Goal: Task Accomplishment & Management: Complete application form

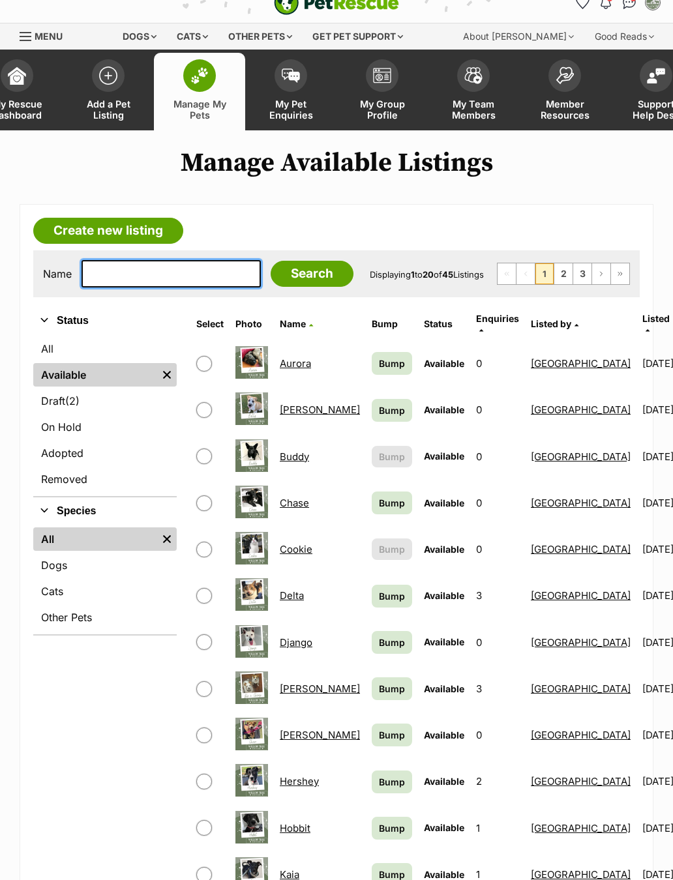
click at [194, 282] on input "text" at bounding box center [170, 273] width 179 height 27
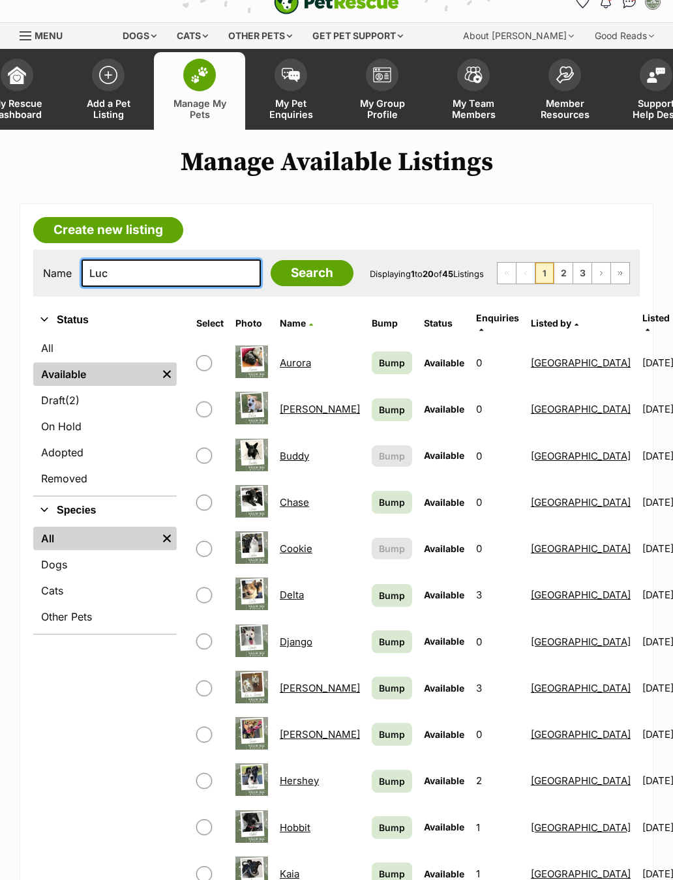
type input "Luc"
click at [280, 276] on input "Search" at bounding box center [312, 273] width 83 height 26
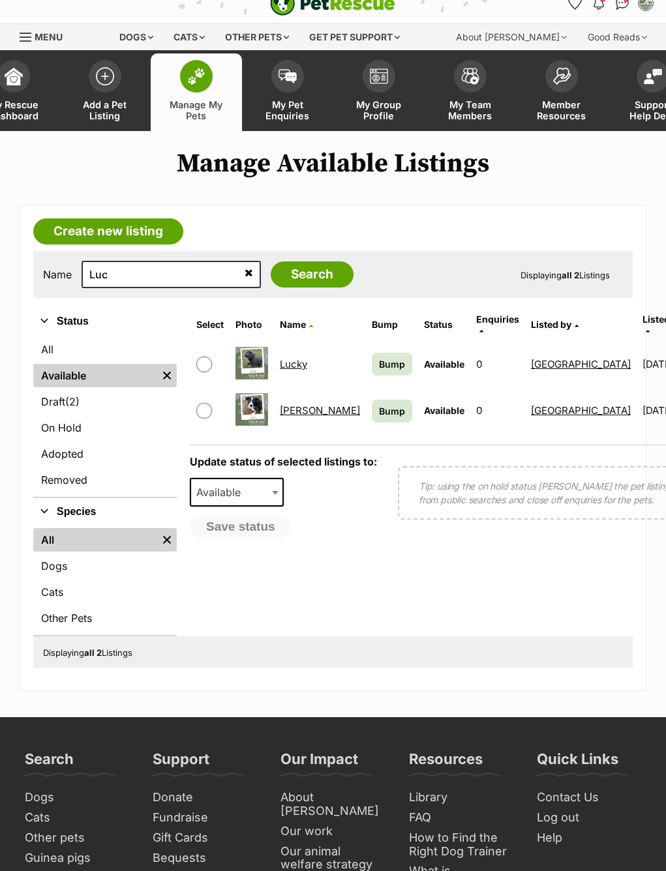
click at [295, 410] on link "[PERSON_NAME]" at bounding box center [320, 410] width 80 height 12
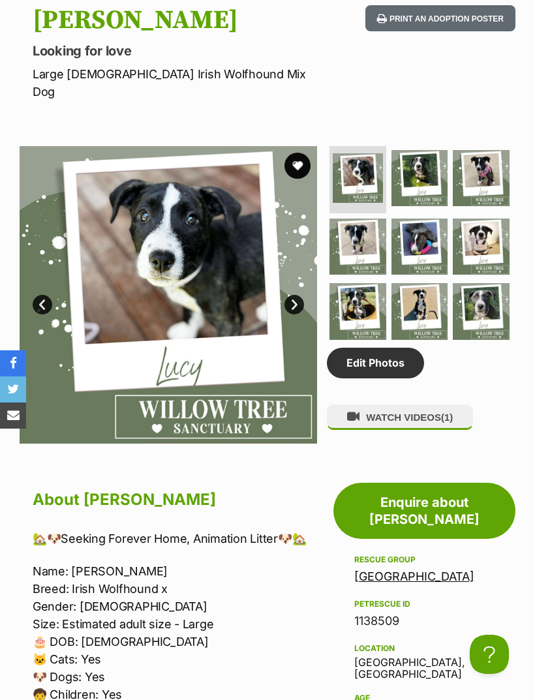
click at [398, 362] on link "Edit Photos" at bounding box center [375, 363] width 97 height 30
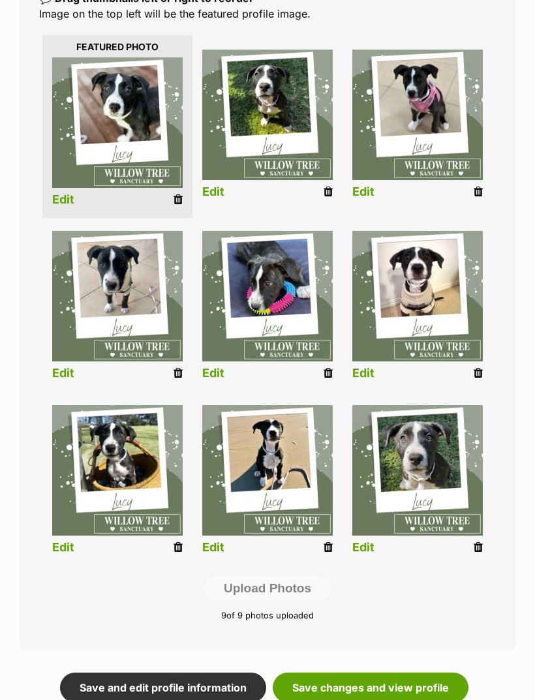
scroll to position [304, 0]
click at [478, 379] on icon at bounding box center [477, 373] width 9 height 12
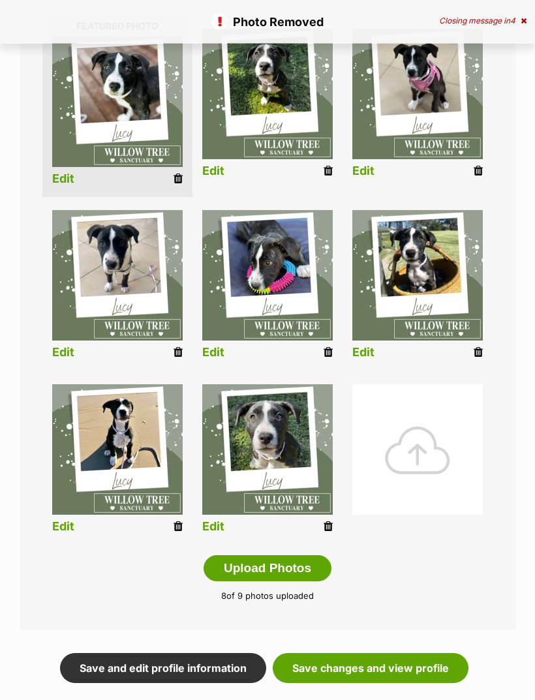
scroll to position [394, 0]
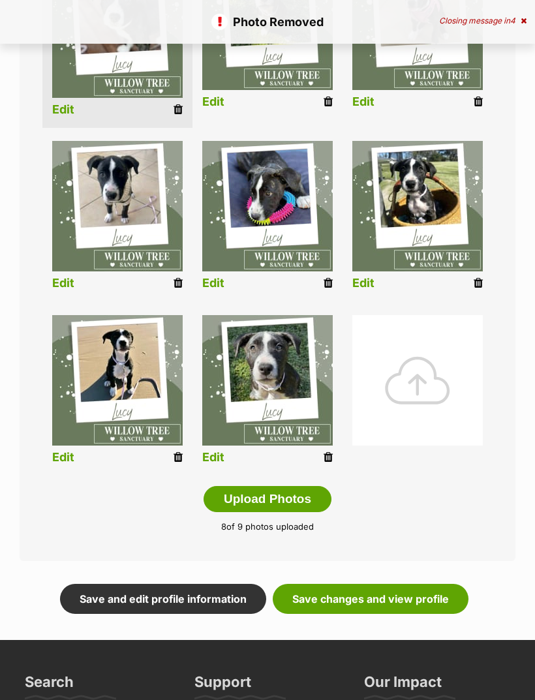
click at [432, 376] on div at bounding box center [417, 380] width 130 height 130
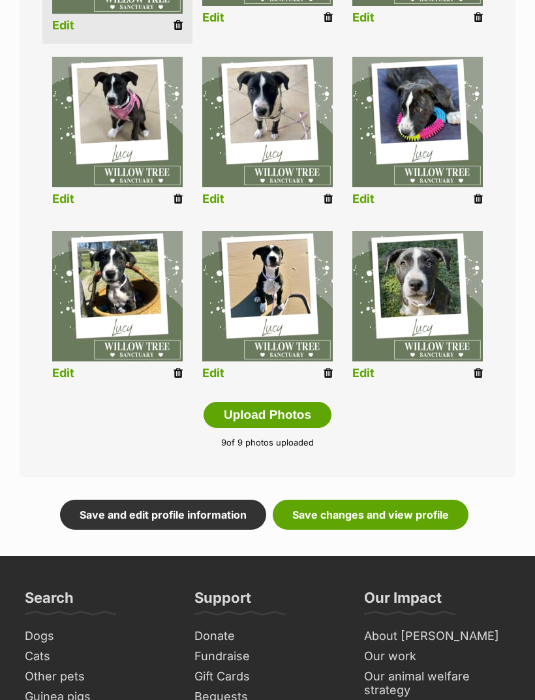
scroll to position [626, 0]
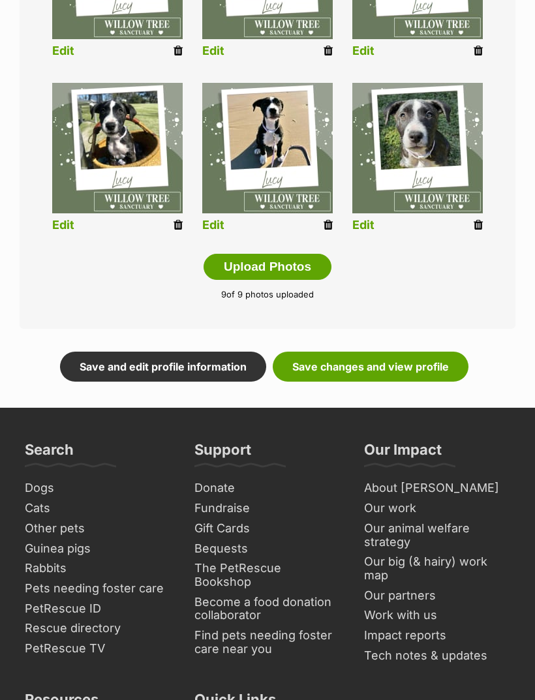
click at [413, 359] on link "Save changes and view profile" at bounding box center [371, 367] width 196 height 30
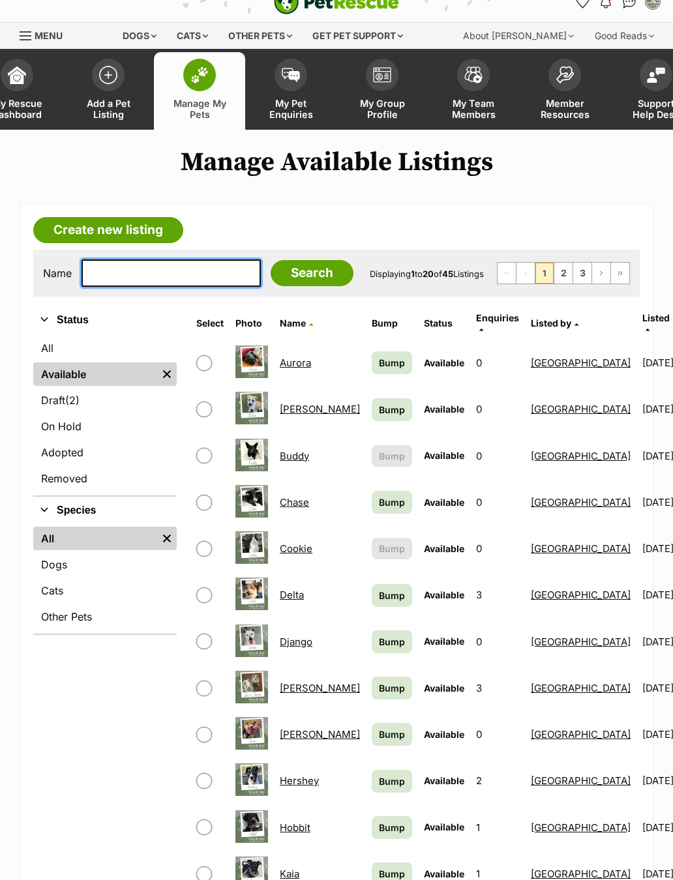
click at [184, 287] on input "text" at bounding box center [170, 272] width 179 height 27
type input "Mal"
click at [280, 276] on input "Search" at bounding box center [312, 273] width 83 height 26
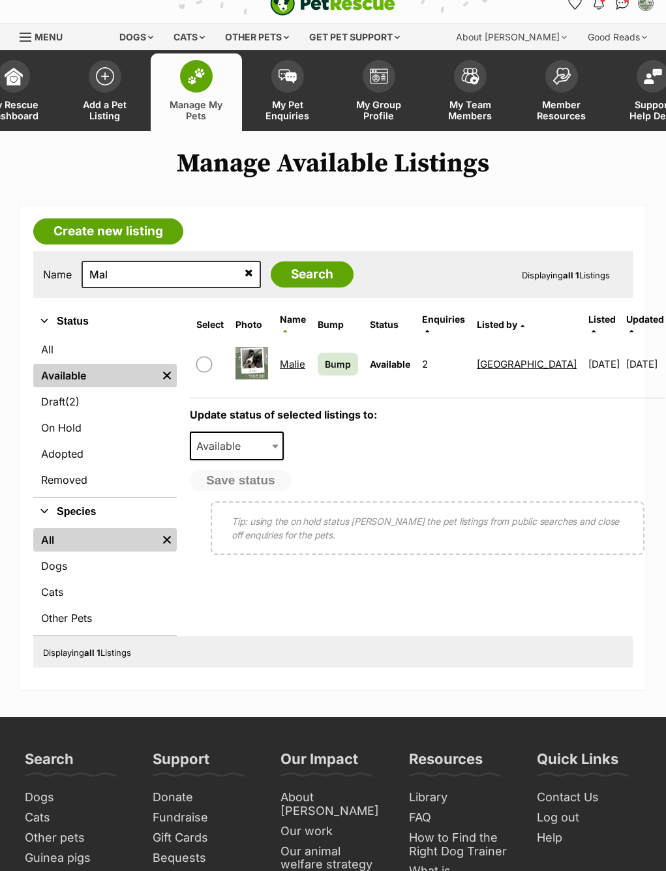
click at [299, 362] on link "Malie" at bounding box center [292, 364] width 25 height 12
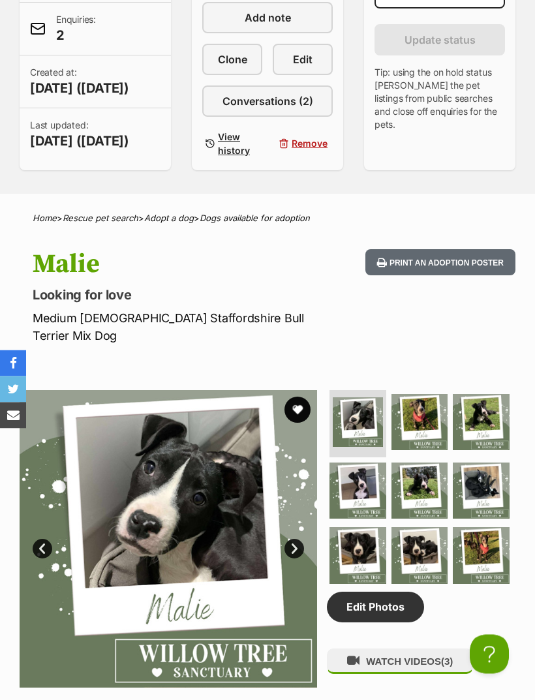
scroll to position [488, 0]
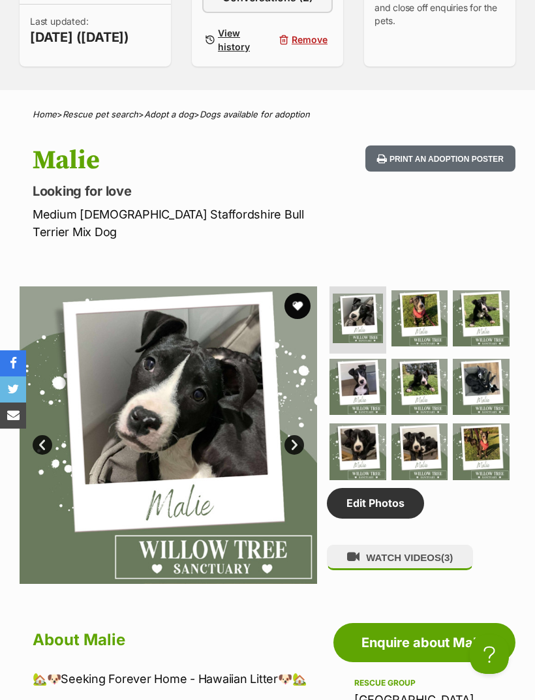
click at [387, 510] on link "Edit Photos" at bounding box center [375, 503] width 97 height 30
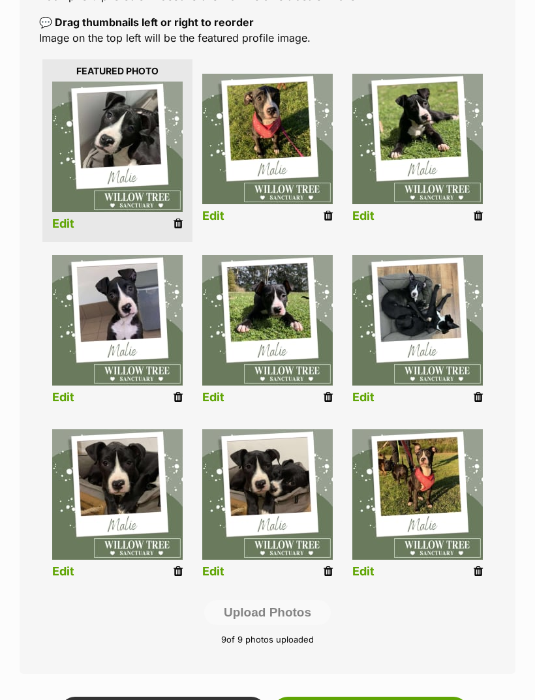
scroll to position [280, 0]
click at [332, 392] on icon at bounding box center [327, 397] width 9 height 12
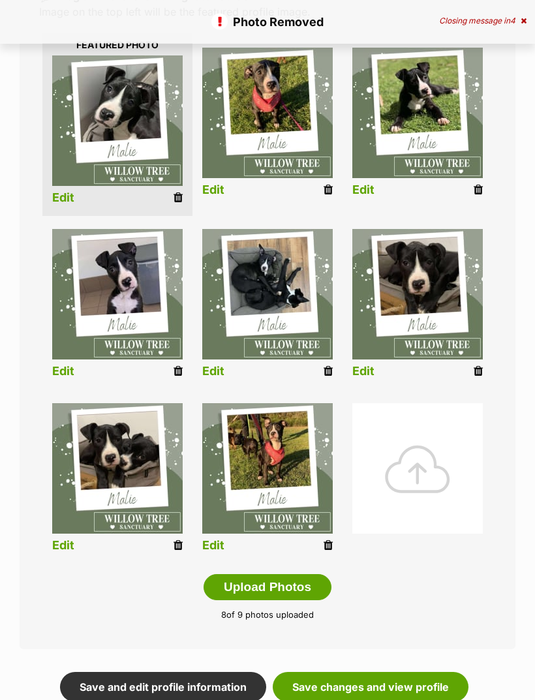
scroll to position [306, 0]
click at [422, 466] on div at bounding box center [417, 468] width 130 height 130
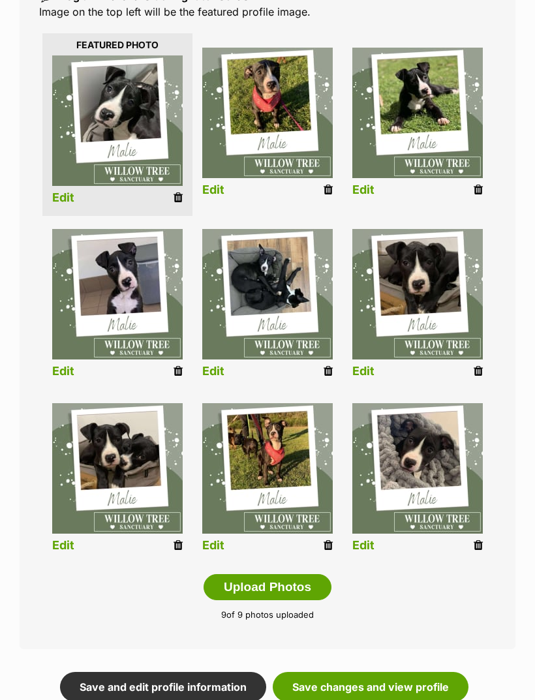
click at [178, 539] on icon at bounding box center [177, 545] width 9 height 12
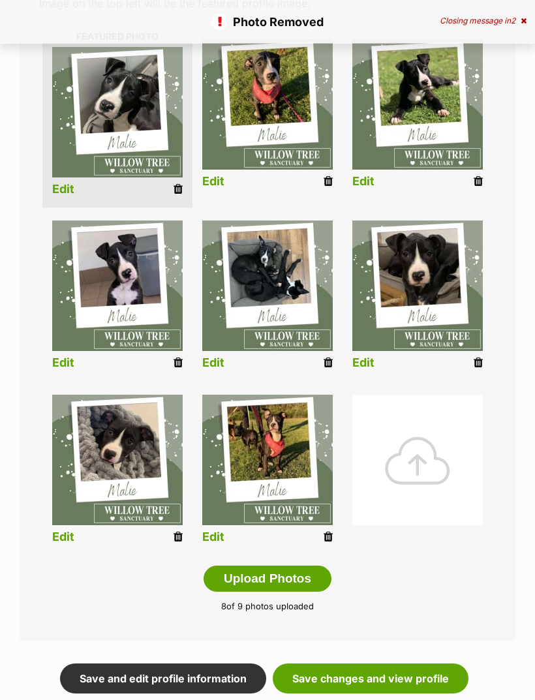
scroll to position [315, 0]
click at [415, 457] on div at bounding box center [417, 459] width 130 height 130
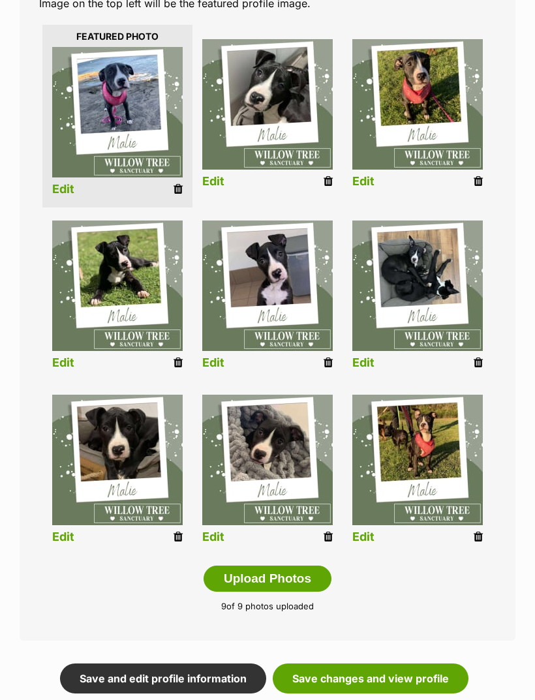
click at [181, 363] on icon at bounding box center [177, 363] width 9 height 12
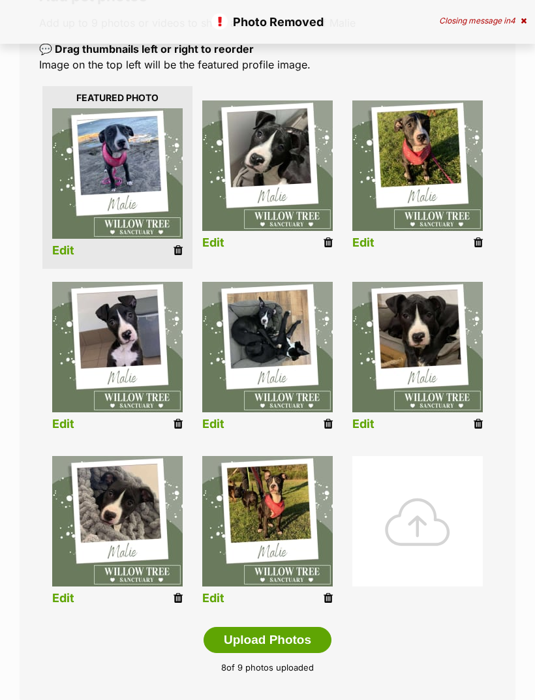
scroll to position [256, 0]
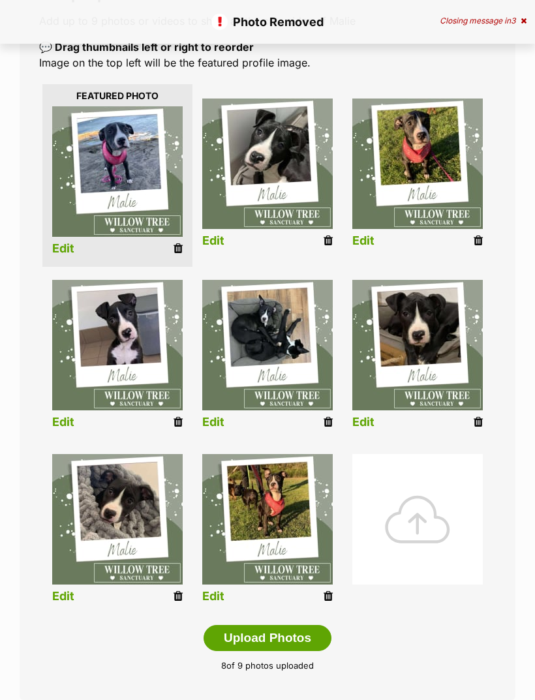
click at [434, 505] on div at bounding box center [417, 519] width 130 height 130
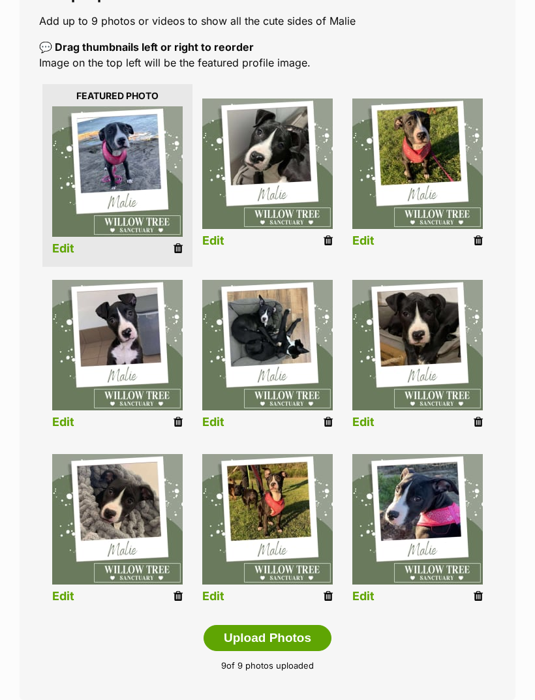
click at [490, 535] on ul "Edit Edit Edit Edit Edit Edit Edit Edit Edit" at bounding box center [267, 349] width 456 height 537
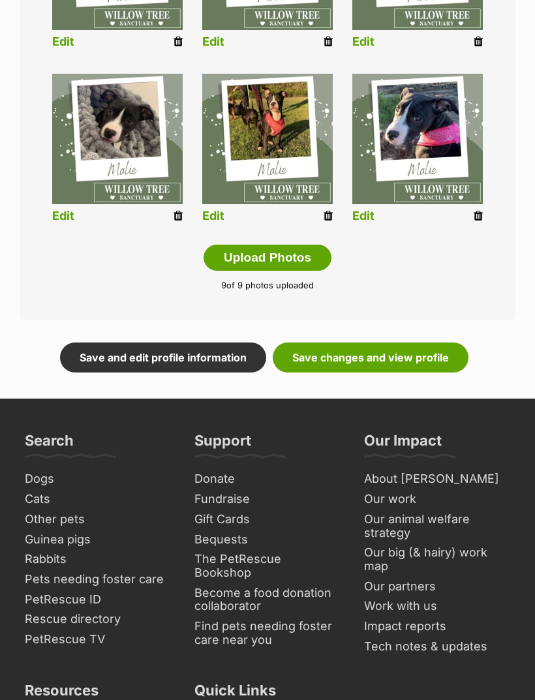
scroll to position [653, 0]
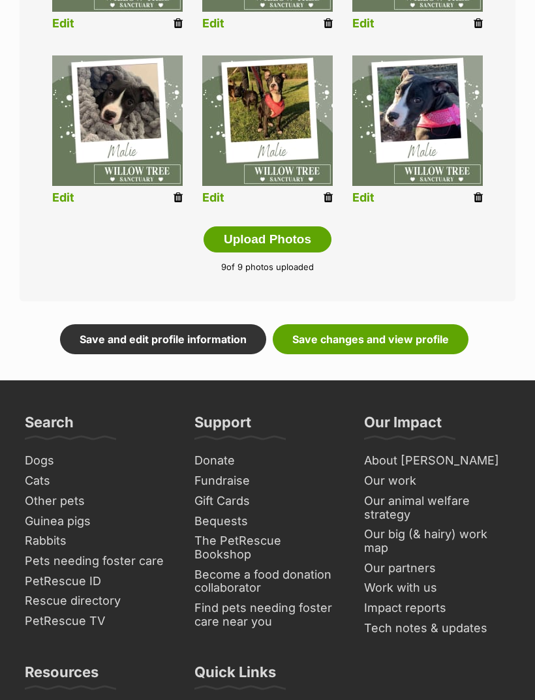
click at [425, 331] on link "Save changes and view profile" at bounding box center [371, 340] width 196 height 30
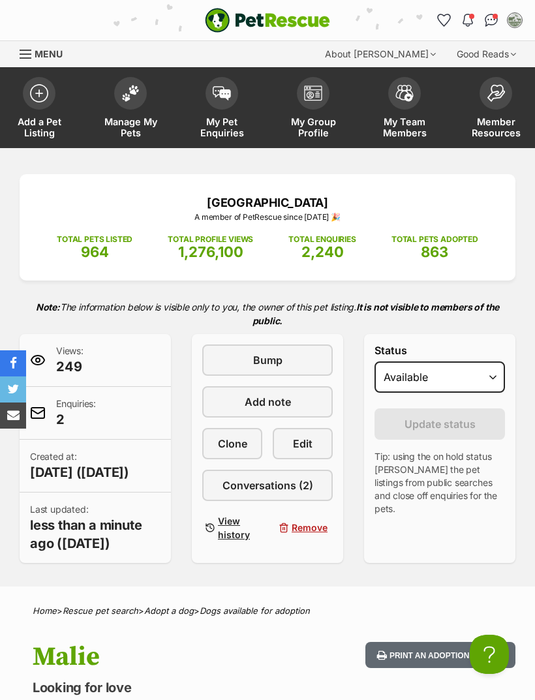
click at [136, 99] on span at bounding box center [130, 93] width 33 height 33
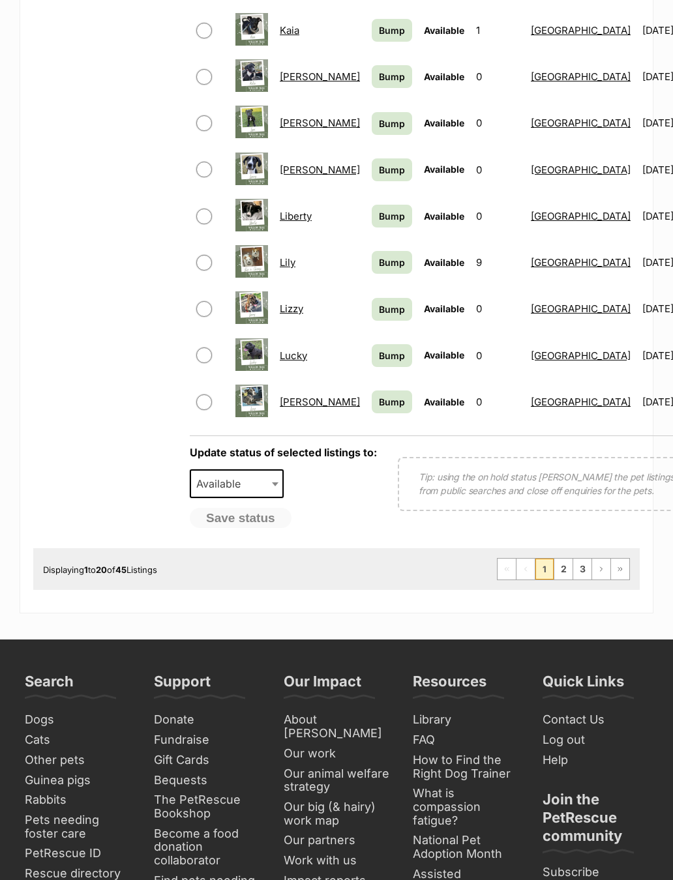
scroll to position [880, 0]
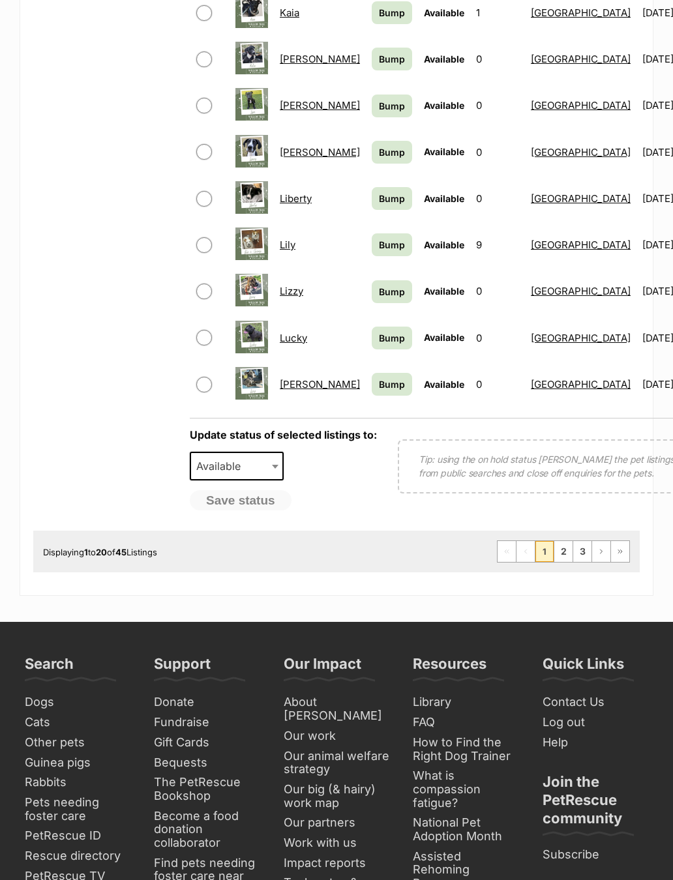
click at [570, 544] on link "2" at bounding box center [563, 551] width 18 height 21
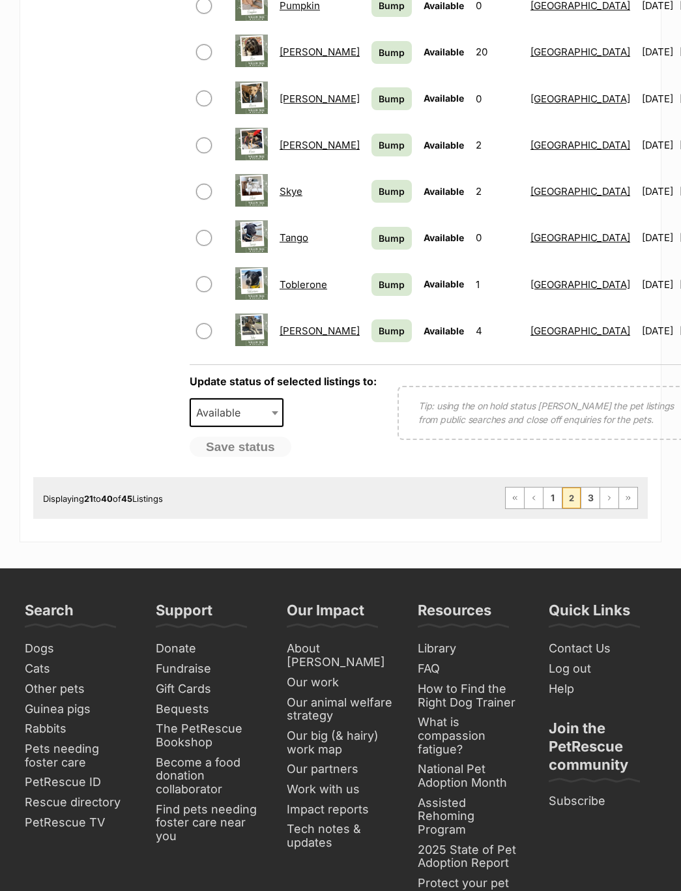
scroll to position [954, 0]
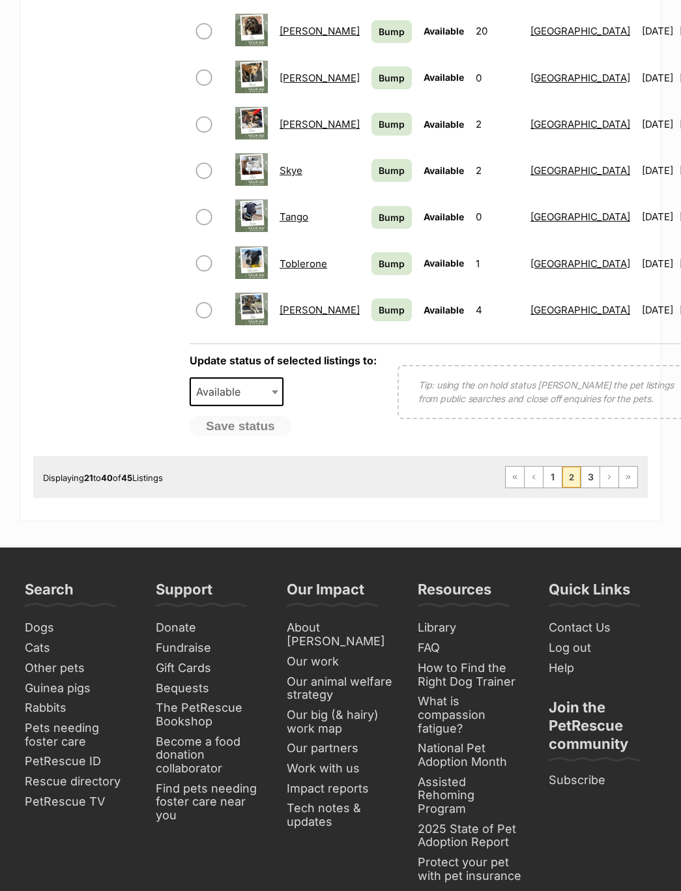
click at [595, 472] on link "3" at bounding box center [591, 477] width 18 height 21
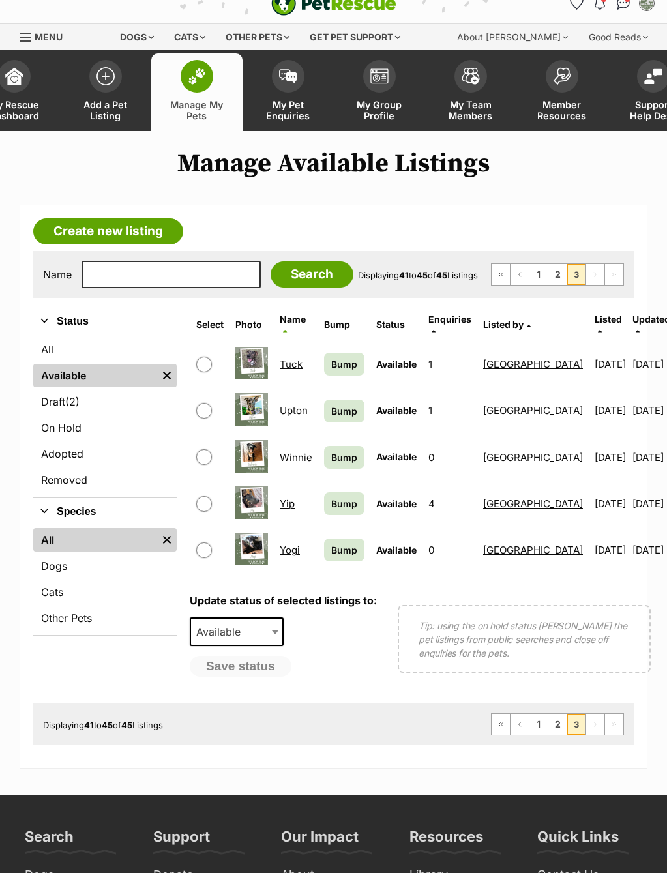
click at [103, 83] on span at bounding box center [105, 76] width 33 height 33
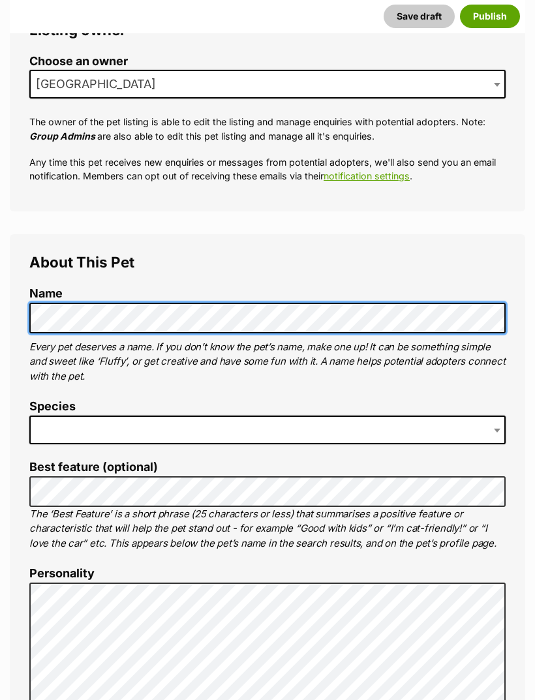
scroll to position [258, 0]
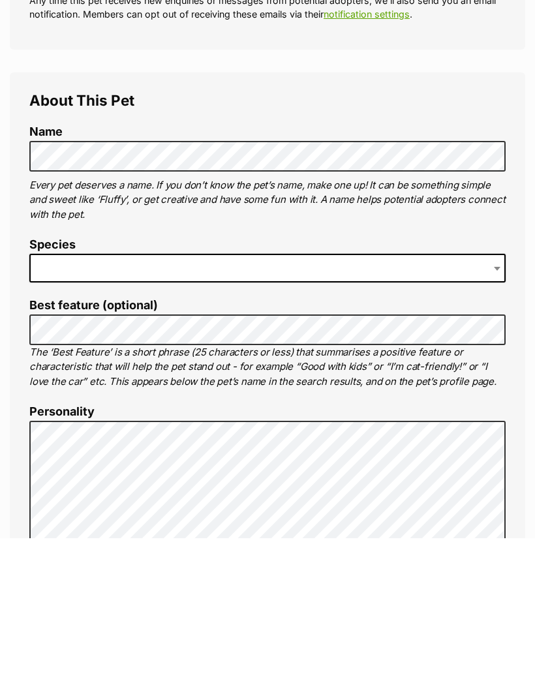
click at [258, 416] on span at bounding box center [267, 430] width 476 height 29
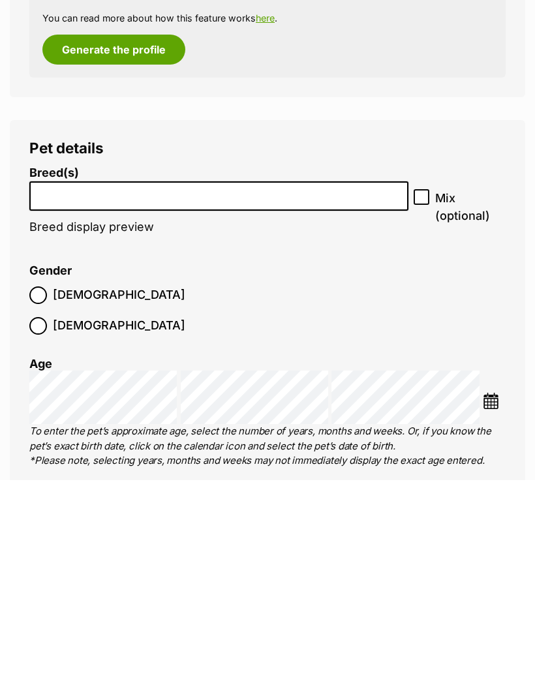
scroll to position [1290, 0]
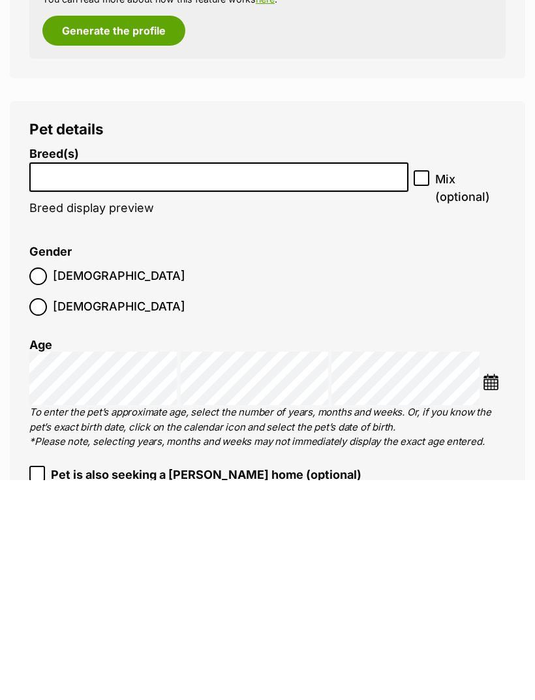
click at [344, 387] on input "search" at bounding box center [219, 394] width 370 height 14
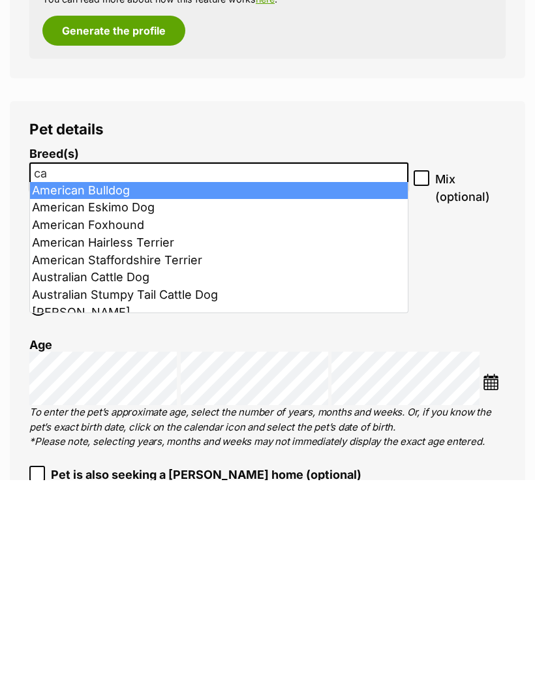
type input "cav"
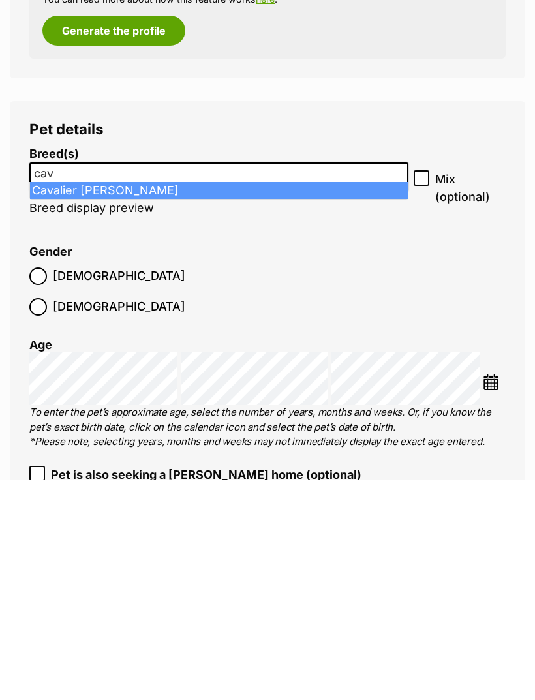
click at [351, 367] on li "Breed(s) Affenpinscher Afghan Hound Airedale Terrier Akita Akita (Japanese) Ala…" at bounding box center [218, 407] width 379 height 81
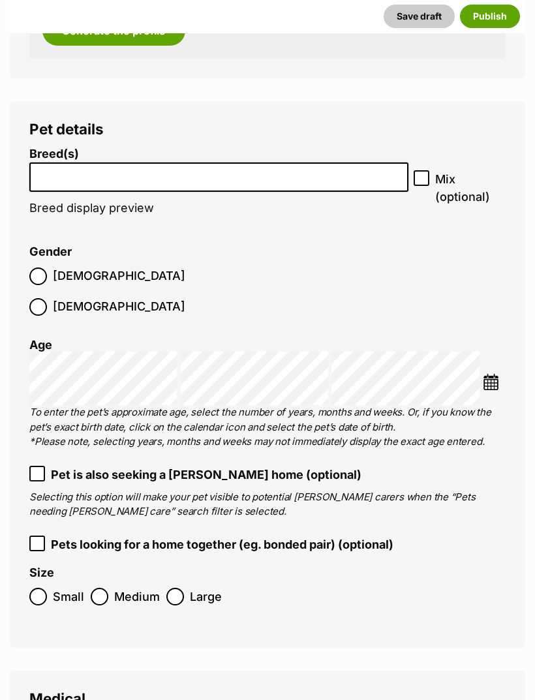
click at [428, 170] on input "Mix (optional)" at bounding box center [421, 178] width 16 height 16
checkbox input "true"
click at [337, 171] on input "search" at bounding box center [219, 174] width 370 height 14
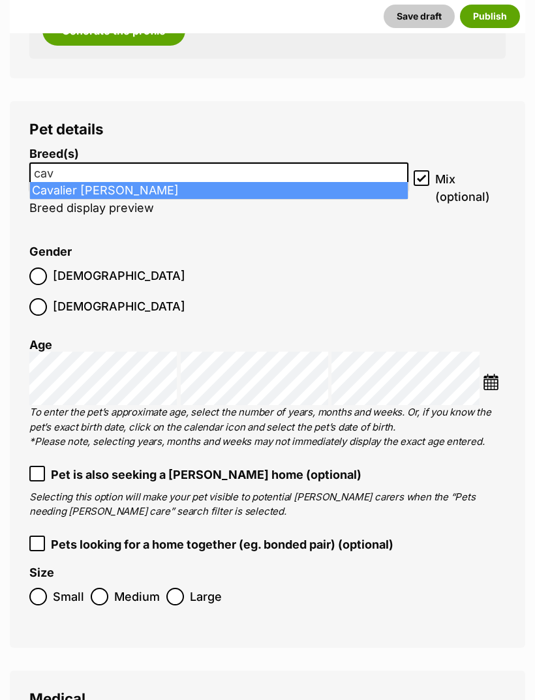
type input "cav"
select select "55"
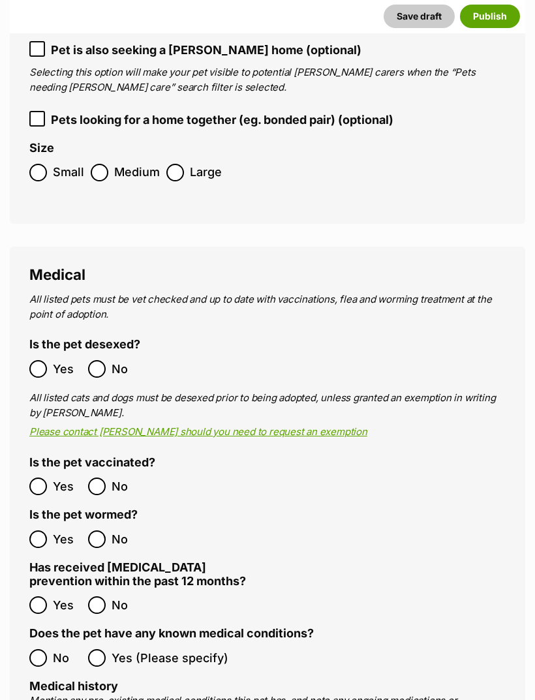
scroll to position [1962, 0]
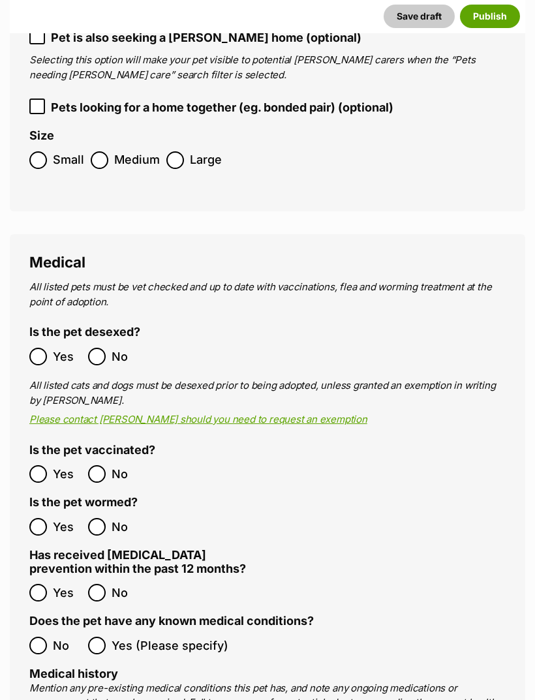
click at [49, 465] on label "Yes" at bounding box center [55, 474] width 52 height 18
click at [46, 584] on span at bounding box center [38, 593] width 18 height 18
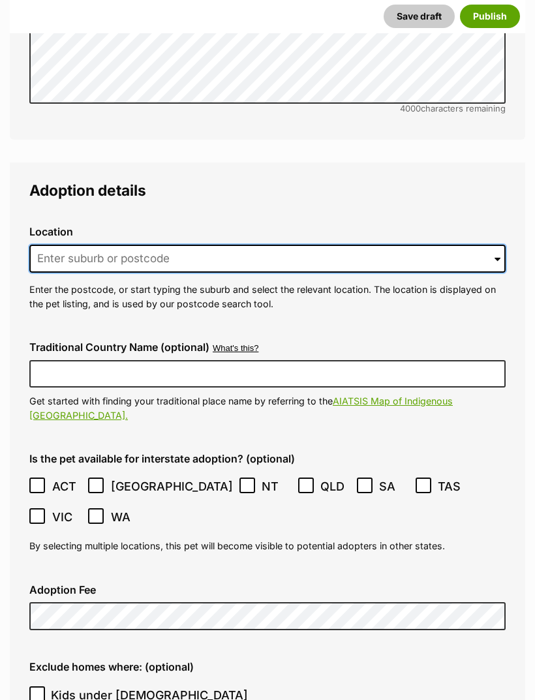
click at [342, 244] on input at bounding box center [267, 258] width 476 height 29
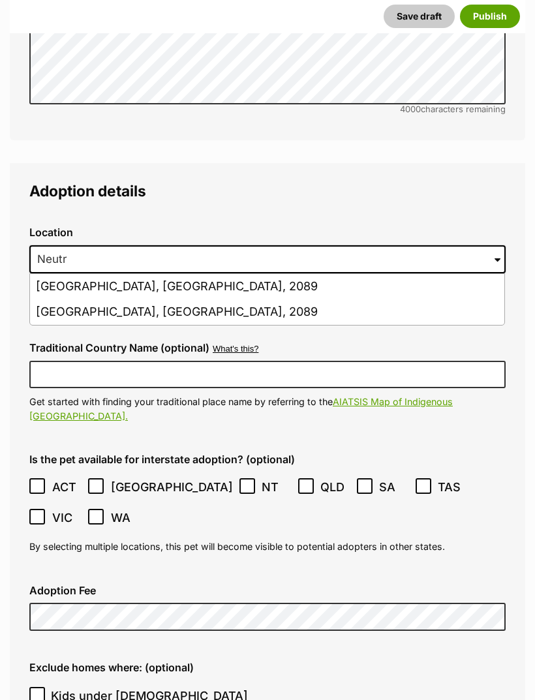
click at [233, 299] on li "Neutral Bay, New South Wales, 2089" at bounding box center [267, 311] width 474 height 25
type input "Neutral Bay, New South Wales, 2089"
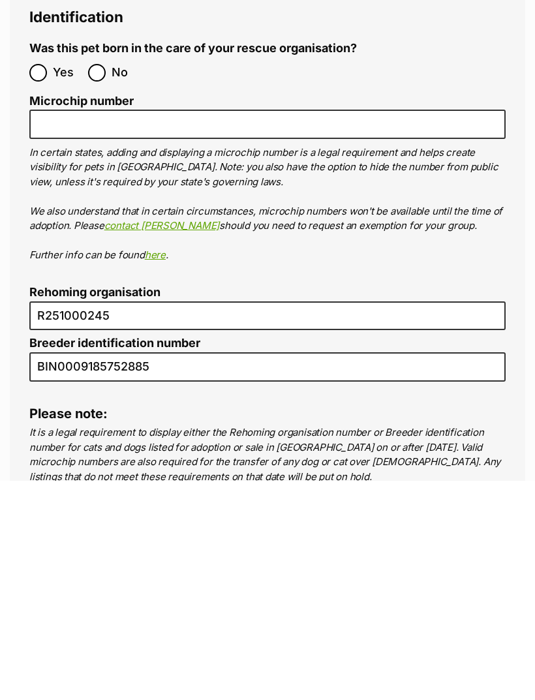
scroll to position [4251, 0]
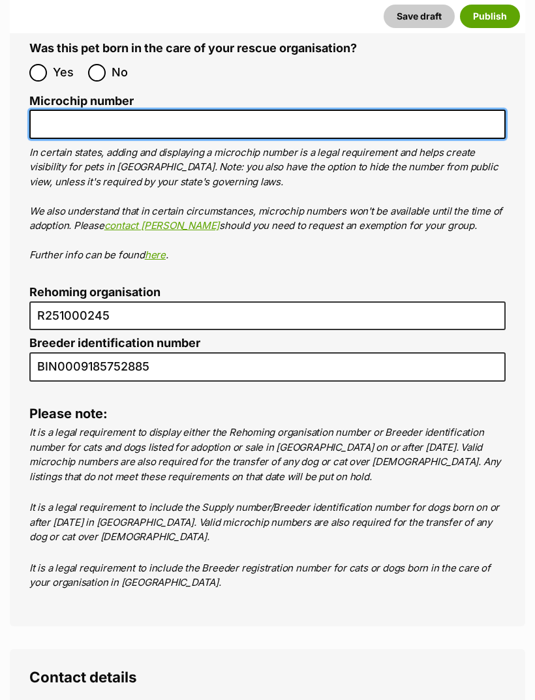
click at [97, 110] on input "Microchip number" at bounding box center [267, 124] width 476 height 29
paste input "991003002212160"
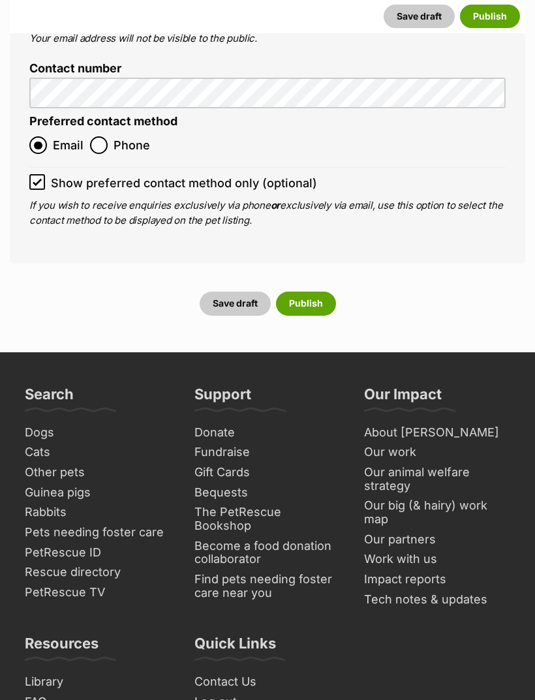
scroll to position [5117, 0]
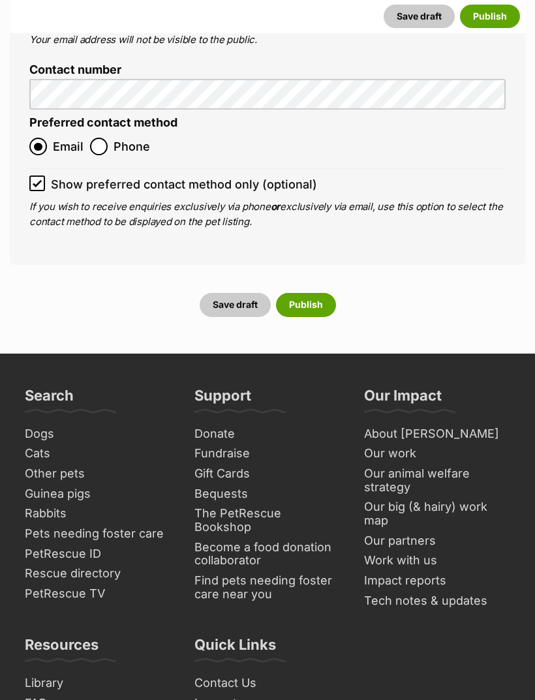
type input "991003002212160"
click at [329, 293] on button "Publish" at bounding box center [306, 304] width 60 height 23
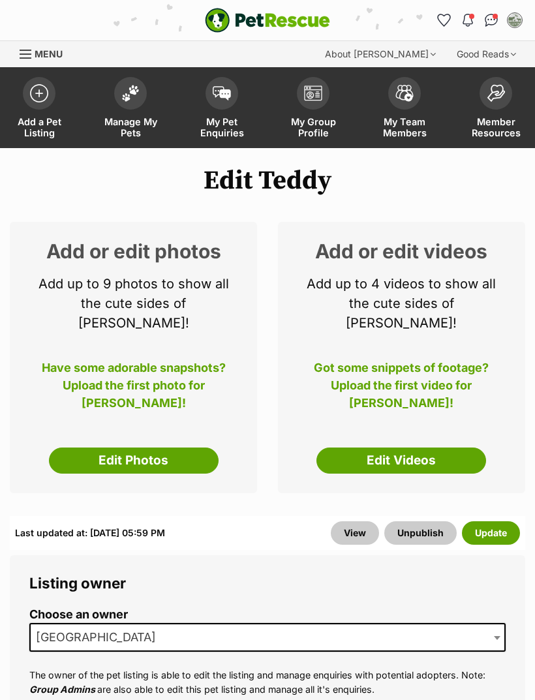
click at [183, 448] on link "Edit Photos" at bounding box center [134, 460] width 170 height 26
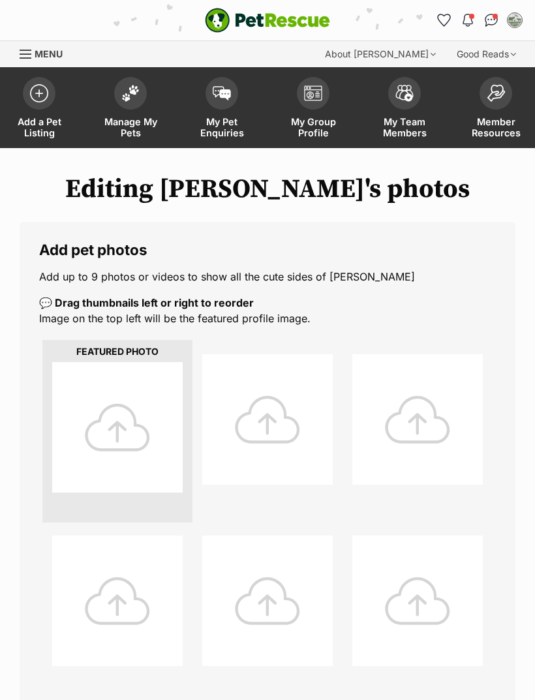
click at [155, 410] on div at bounding box center [117, 427] width 130 height 130
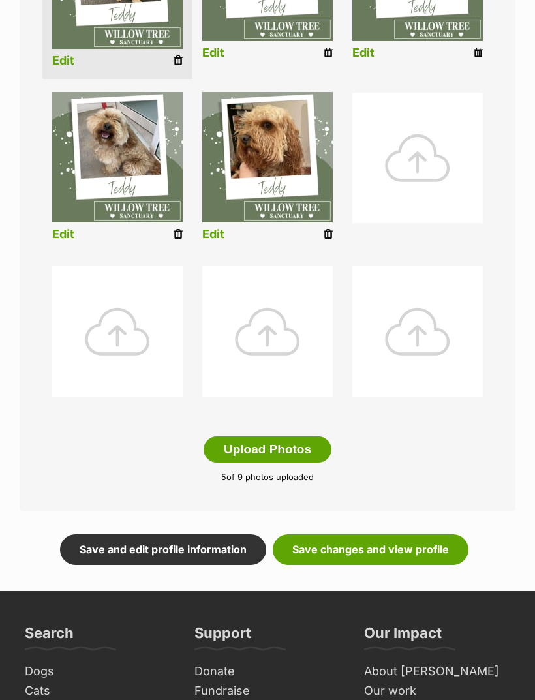
scroll to position [451, 0]
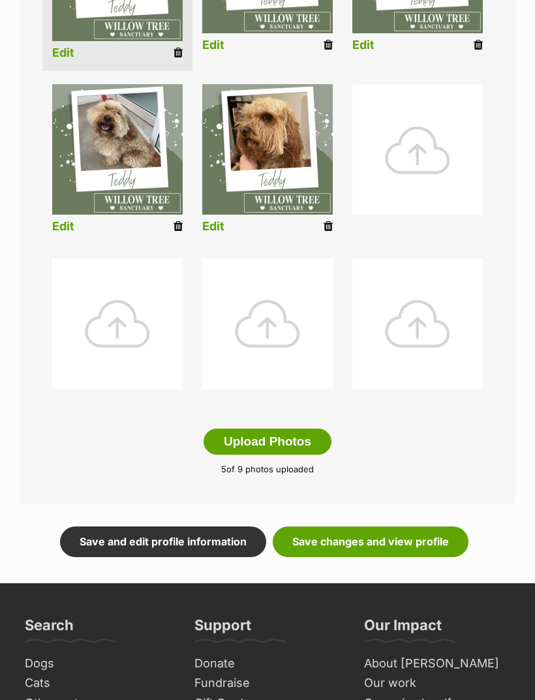
click at [398, 536] on link "Save changes and view profile" at bounding box center [371, 541] width 196 height 30
